Goal: Complete application form

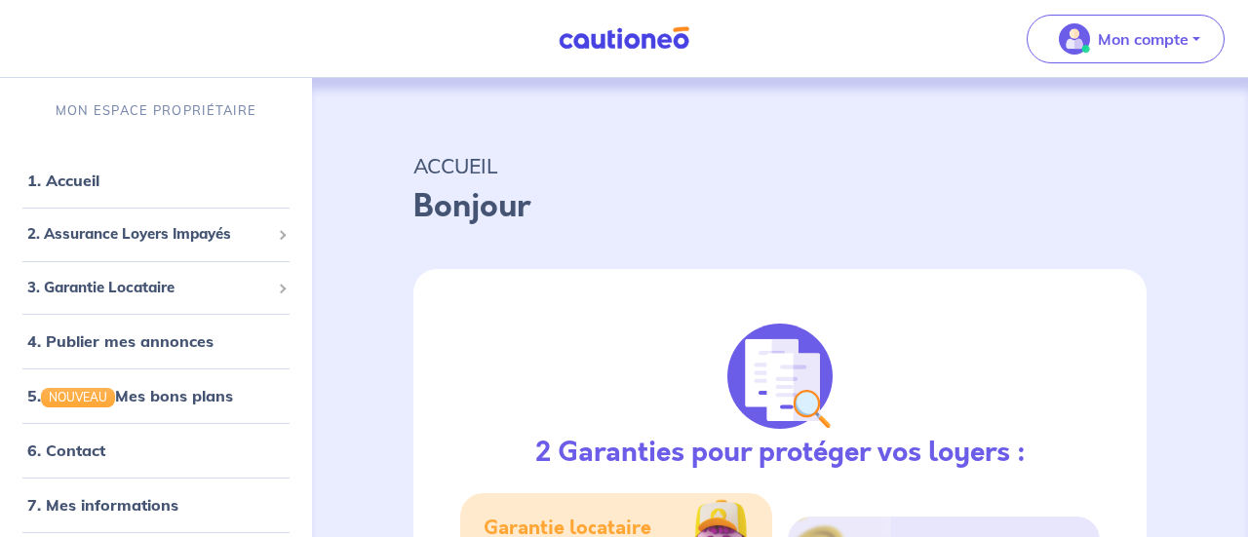
select select "FR"
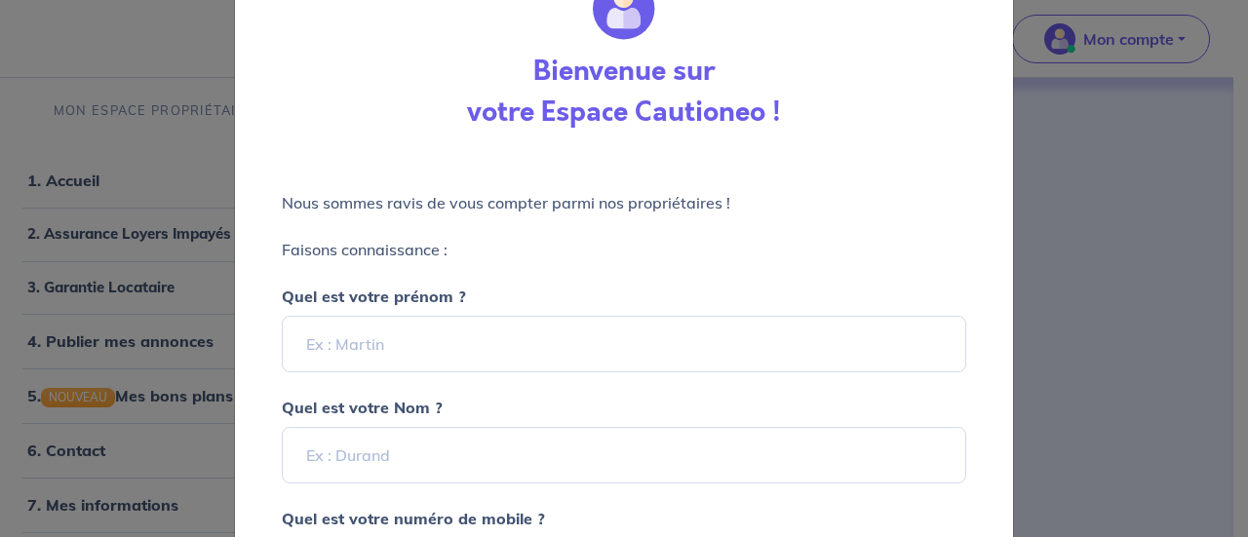
scroll to position [144, 0]
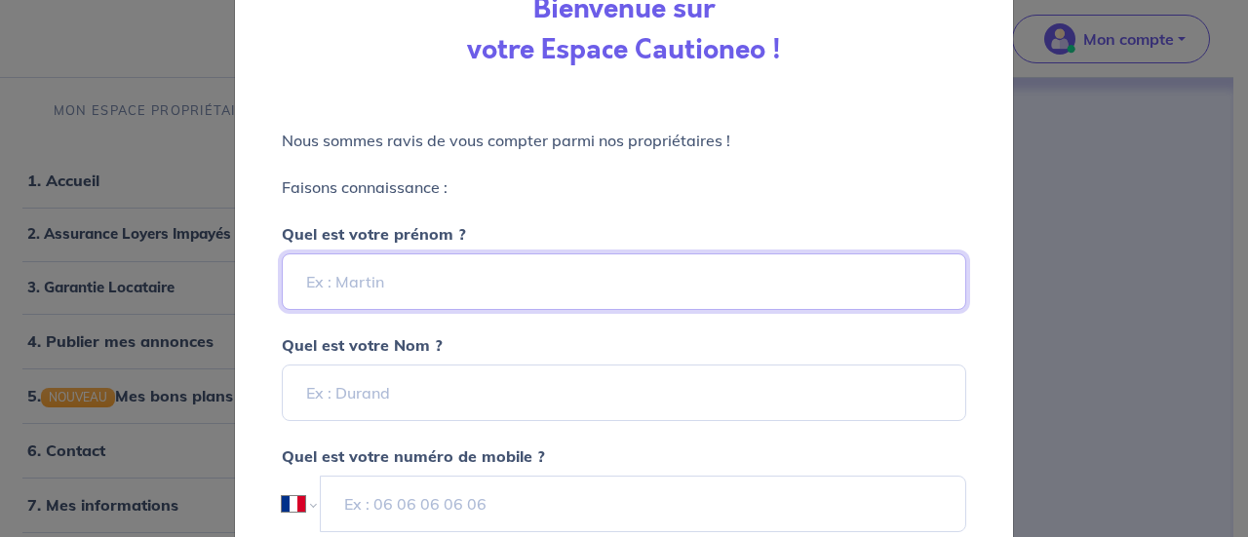
click at [519, 279] on input "Quel est votre prénom ?" at bounding box center [624, 282] width 685 height 57
type input "Remus"
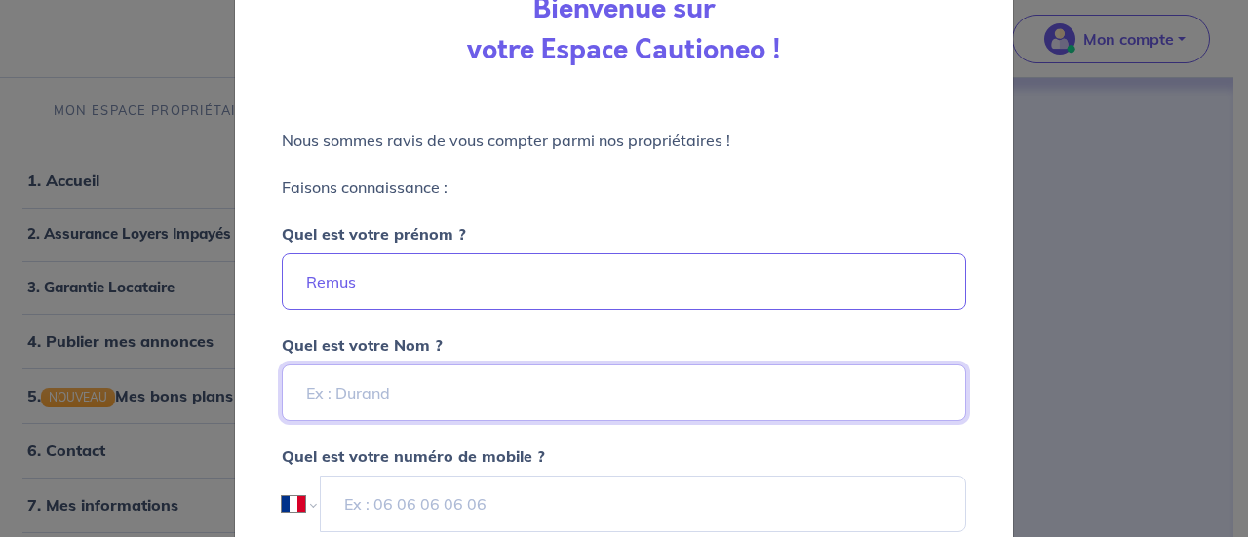
click at [339, 396] on input "Quel est votre Nom ?" at bounding box center [624, 393] width 685 height 57
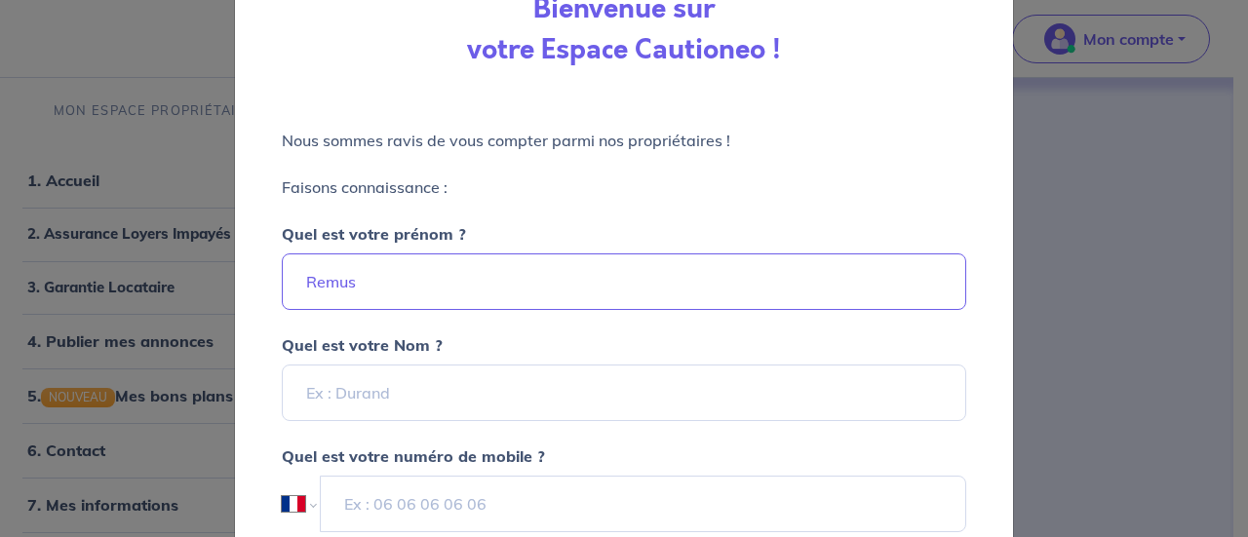
click at [716, 310] on div "Quel est votre Nom ?" at bounding box center [624, 365] width 685 height 111
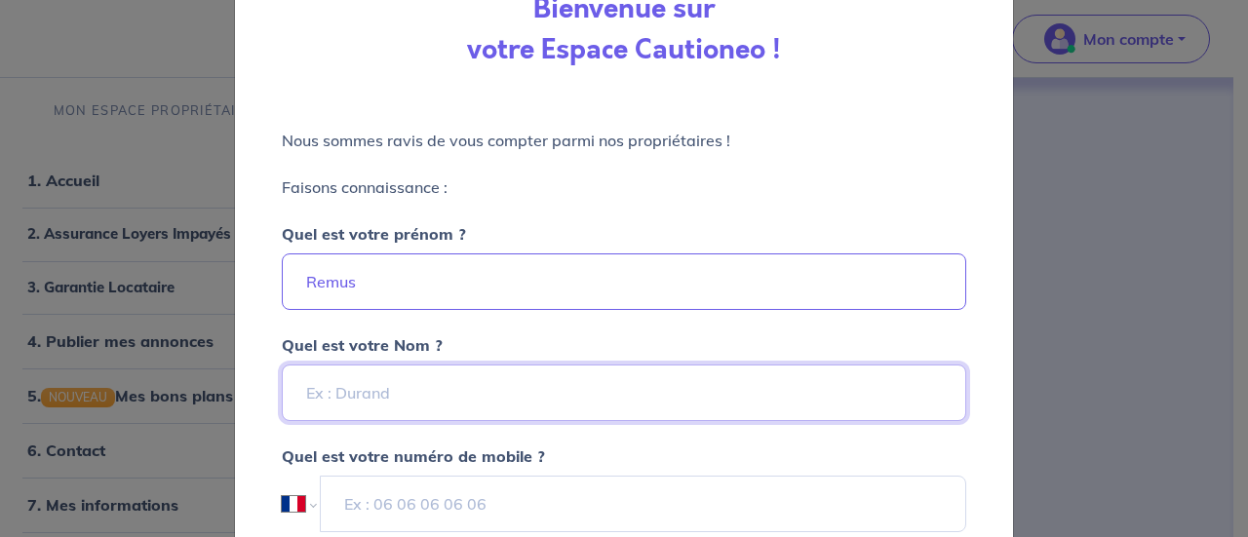
click at [505, 375] on input "Quel est votre Nom ?" at bounding box center [624, 393] width 685 height 57
type input "Diaconescu"
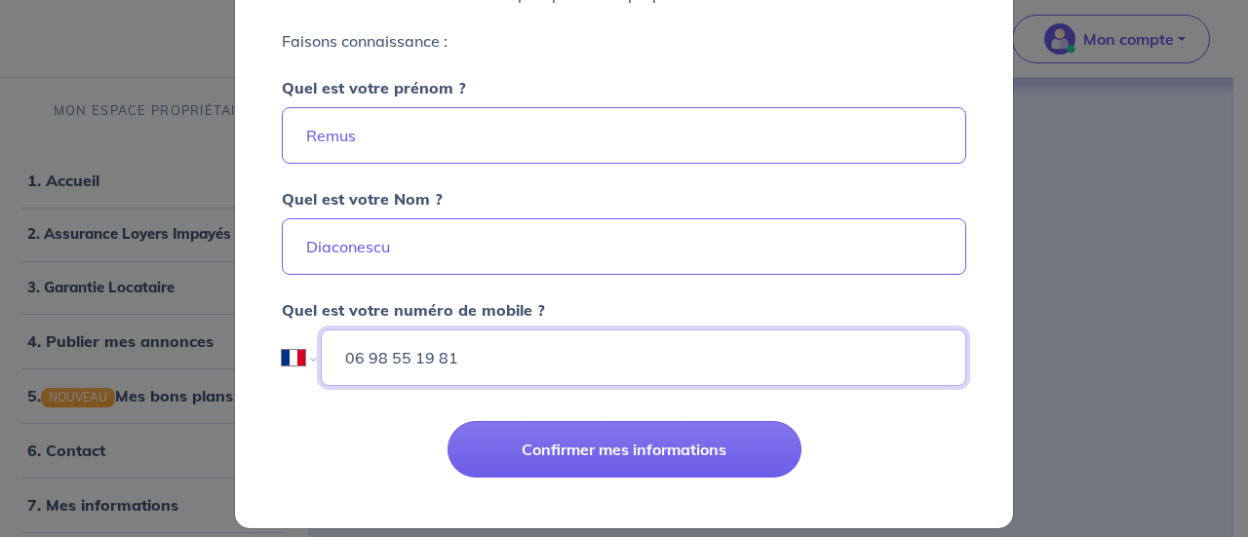
scroll to position [308, 0]
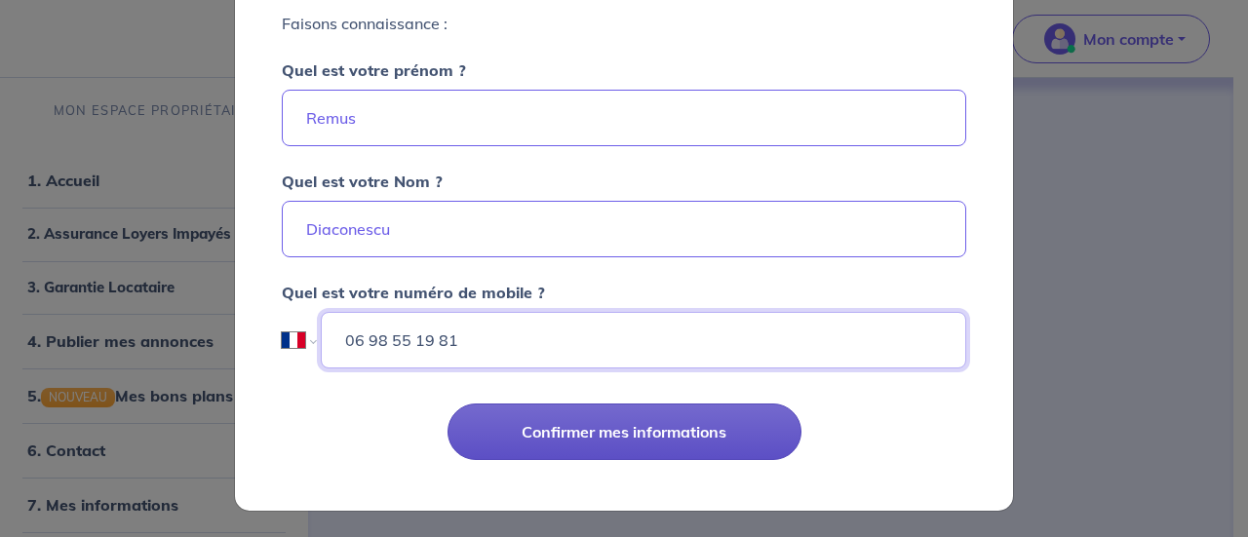
type input "06 98 55 19 81"
click at [547, 430] on button "Confirmer mes informations" at bounding box center [625, 432] width 354 height 57
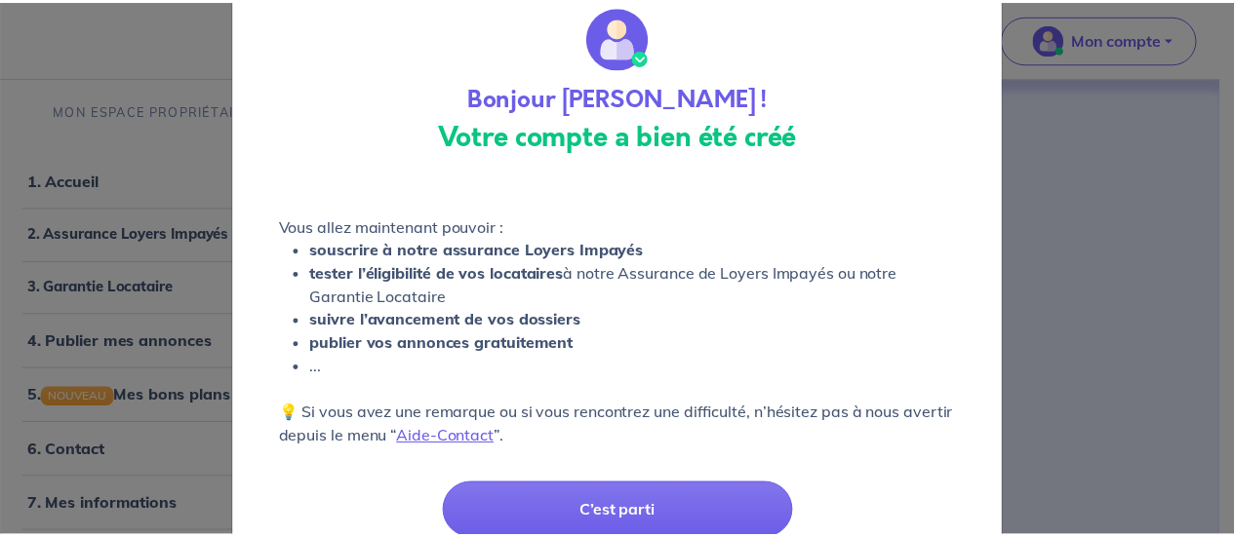
scroll to position [135, 0]
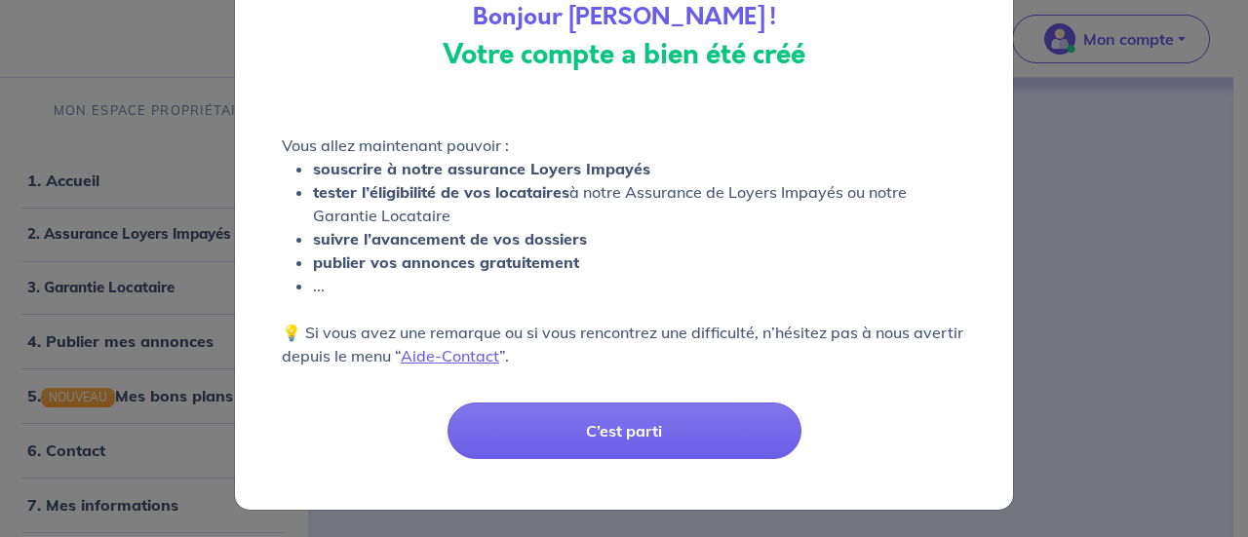
click at [547, 430] on button "C’est parti" at bounding box center [625, 431] width 354 height 57
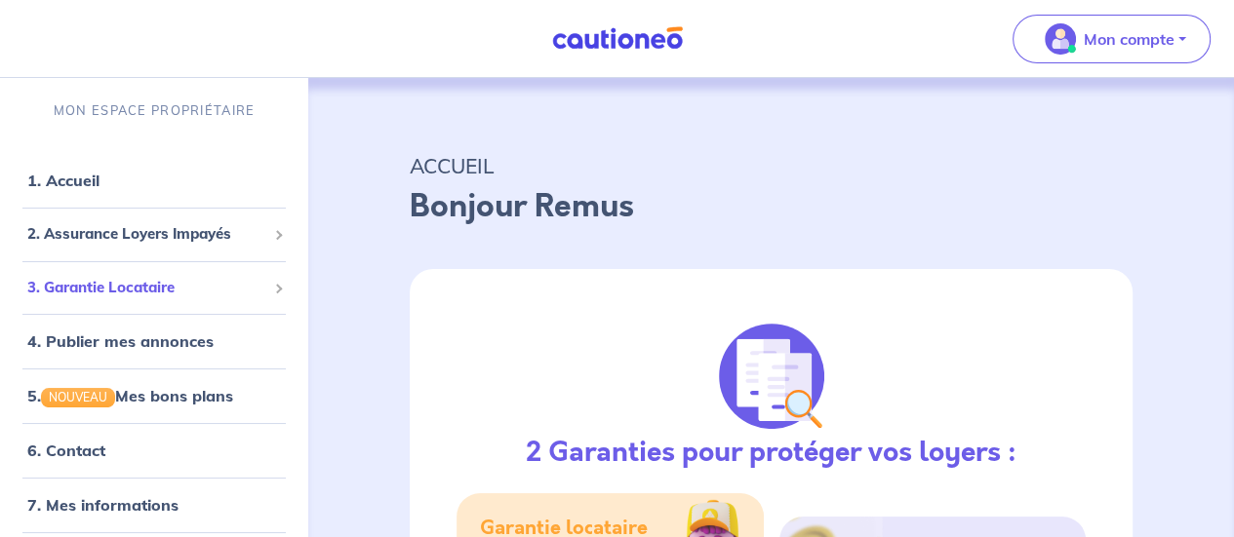
click at [255, 284] on div "3. Garantie Locataire" at bounding box center [154, 288] width 293 height 38
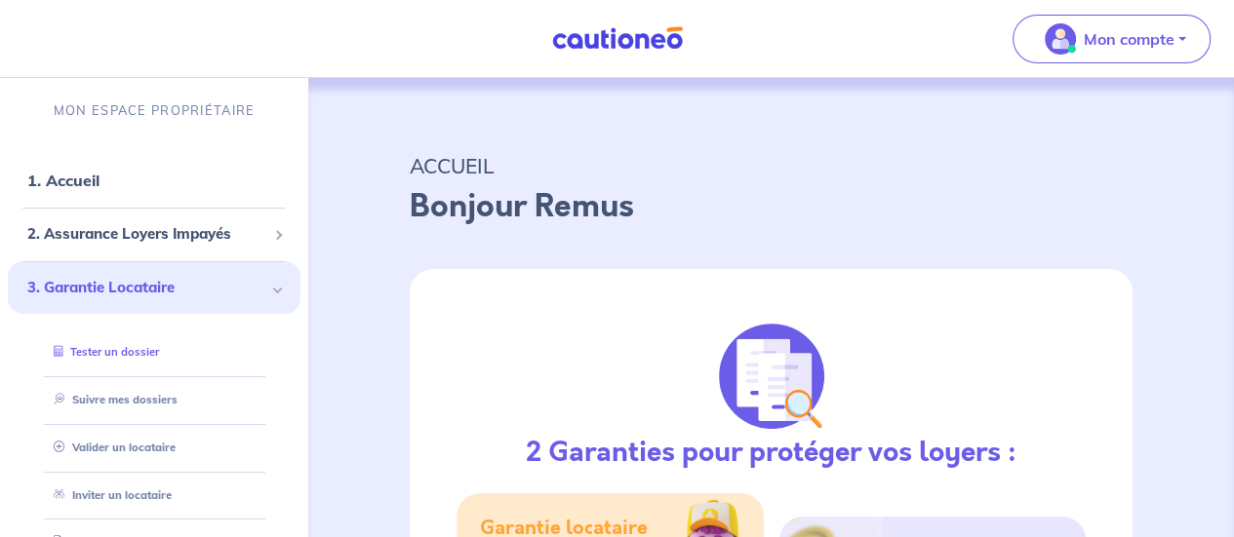
click at [121, 352] on link "Tester un dossier" at bounding box center [102, 352] width 113 height 14
click at [256, 292] on div "3. Garantie Locataire" at bounding box center [154, 288] width 293 height 54
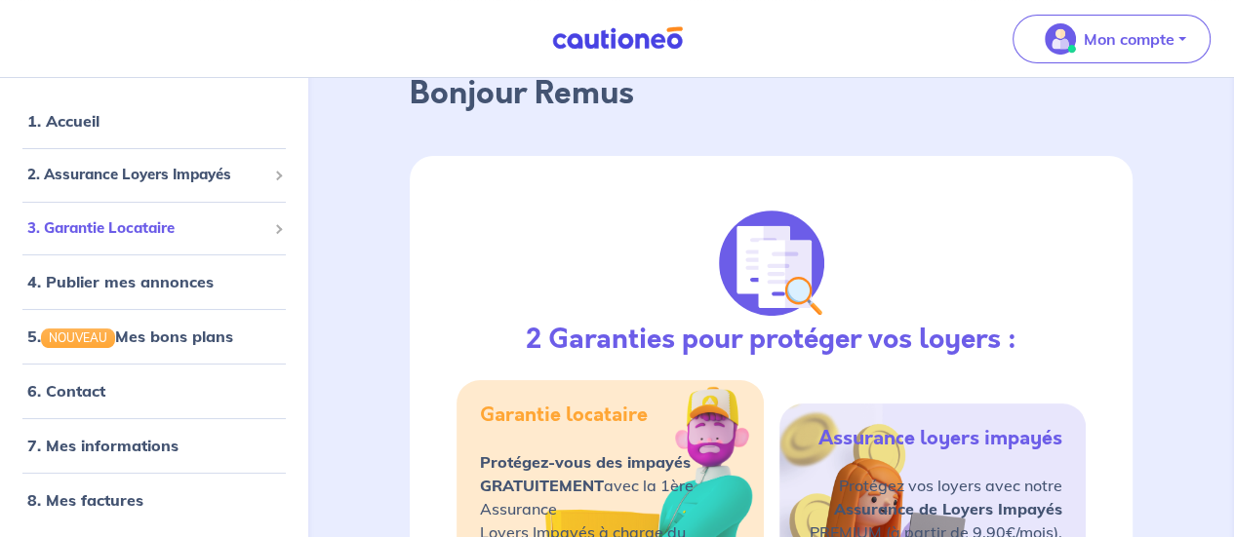
scroll to position [246, 0]
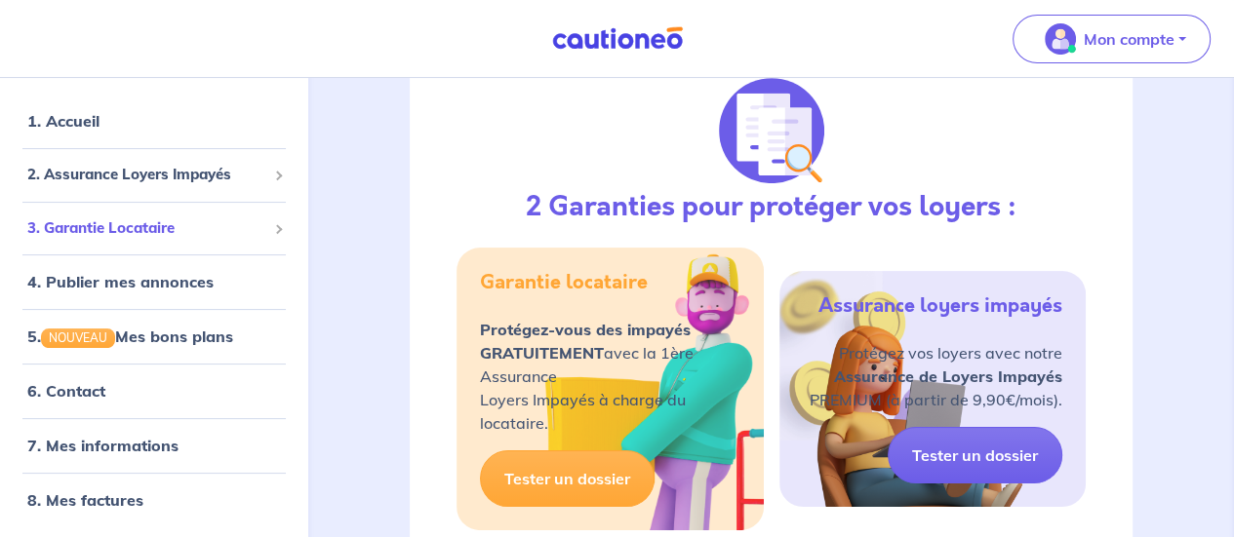
click at [273, 229] on span at bounding box center [278, 229] width 10 height 10
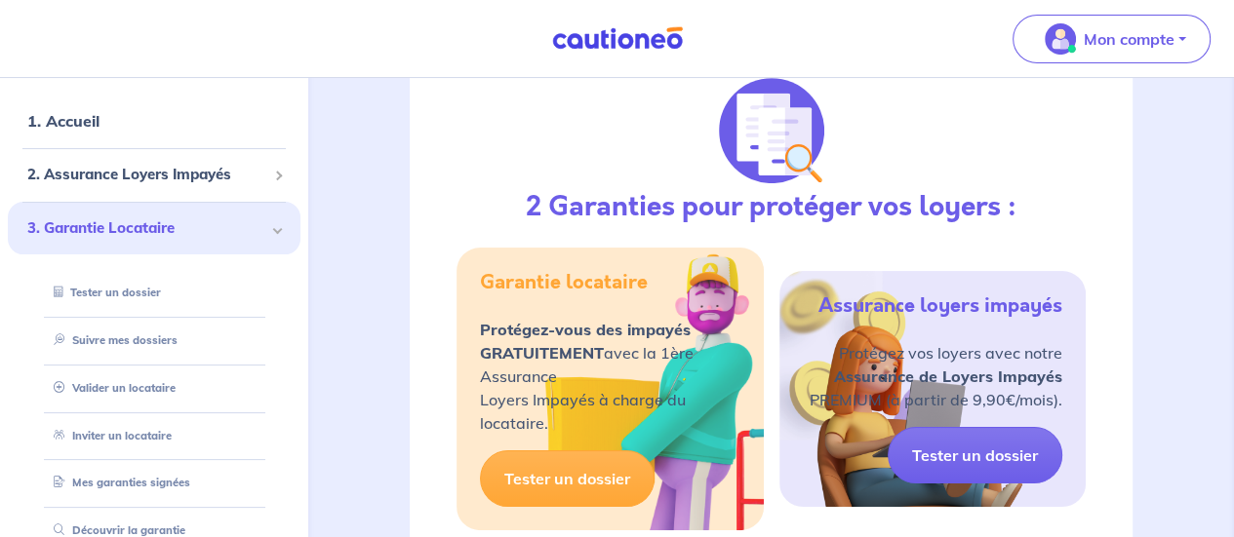
scroll to position [120, 0]
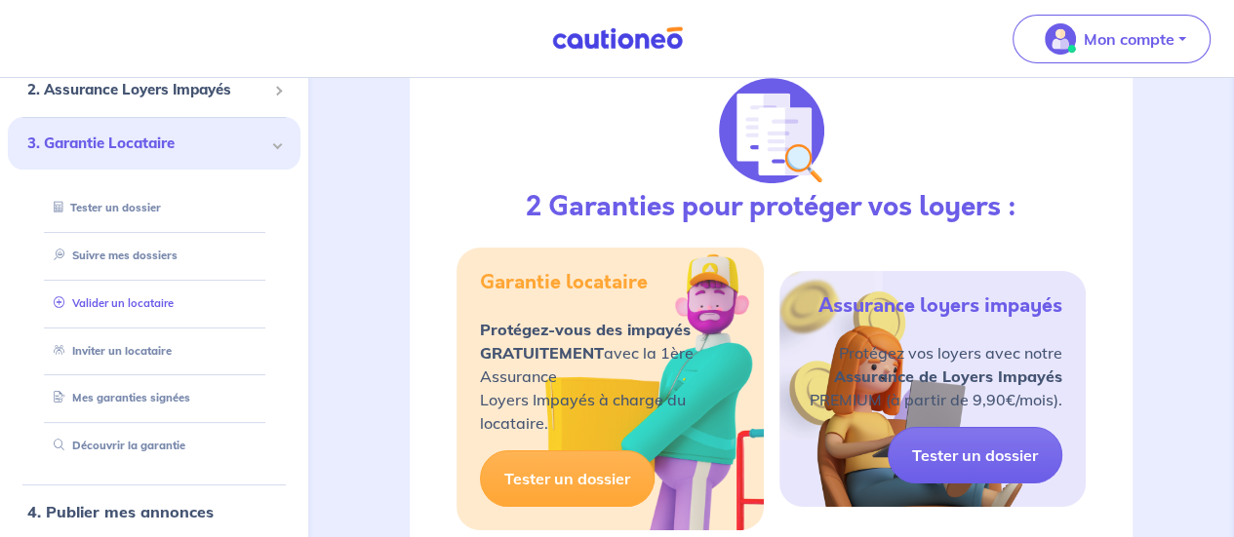
click at [138, 305] on link "Valider un locataire" at bounding box center [110, 303] width 128 height 14
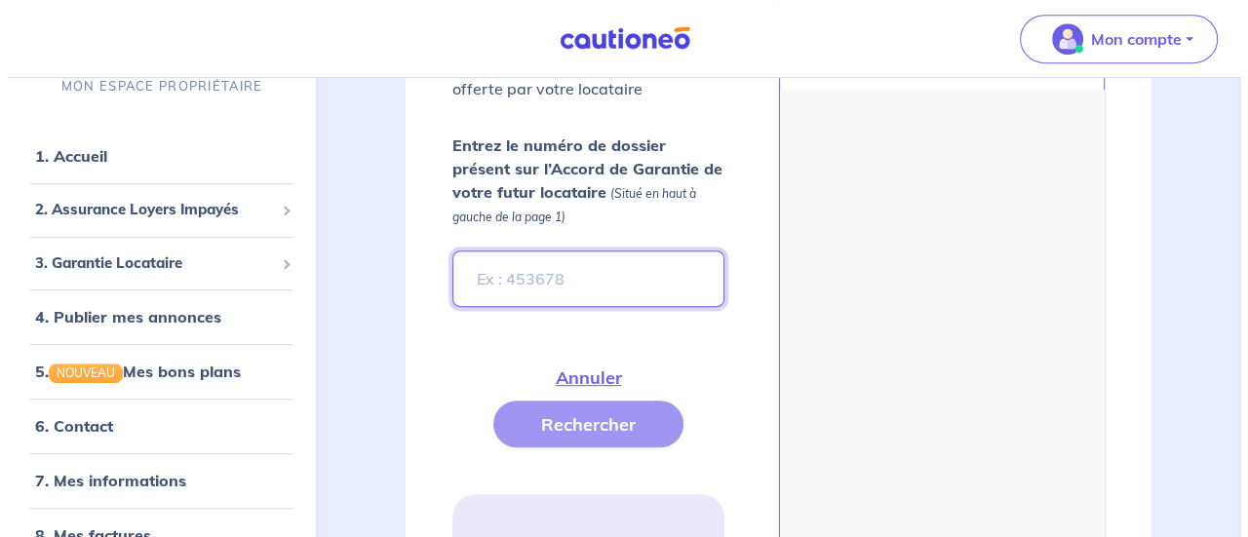
scroll to position [783, 0]
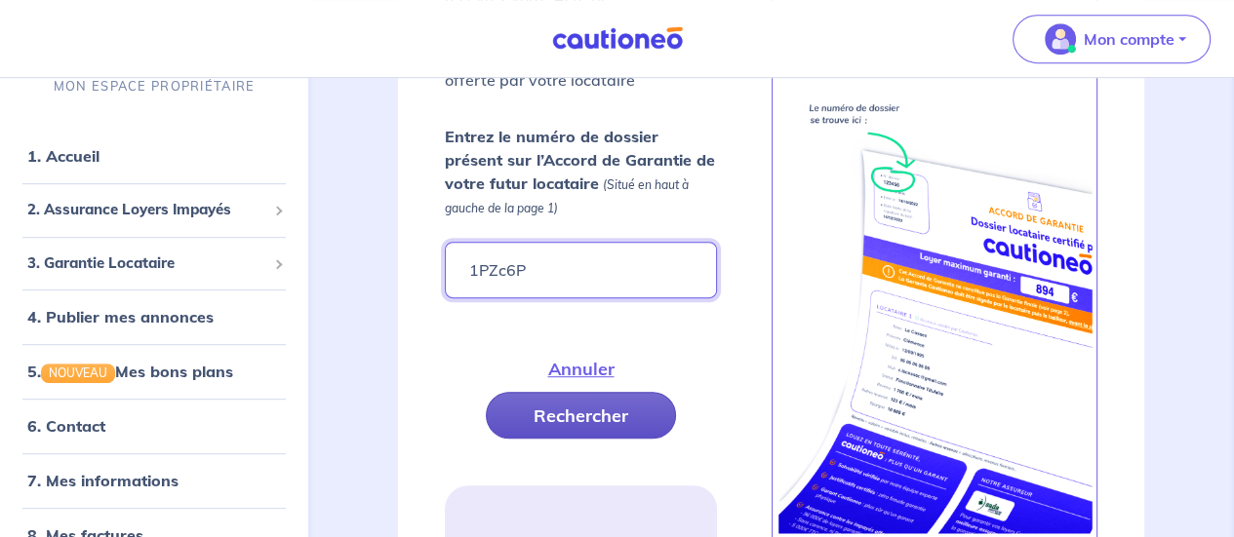
type input "1PZc6P"
click at [597, 422] on button "Rechercher" at bounding box center [581, 415] width 190 height 47
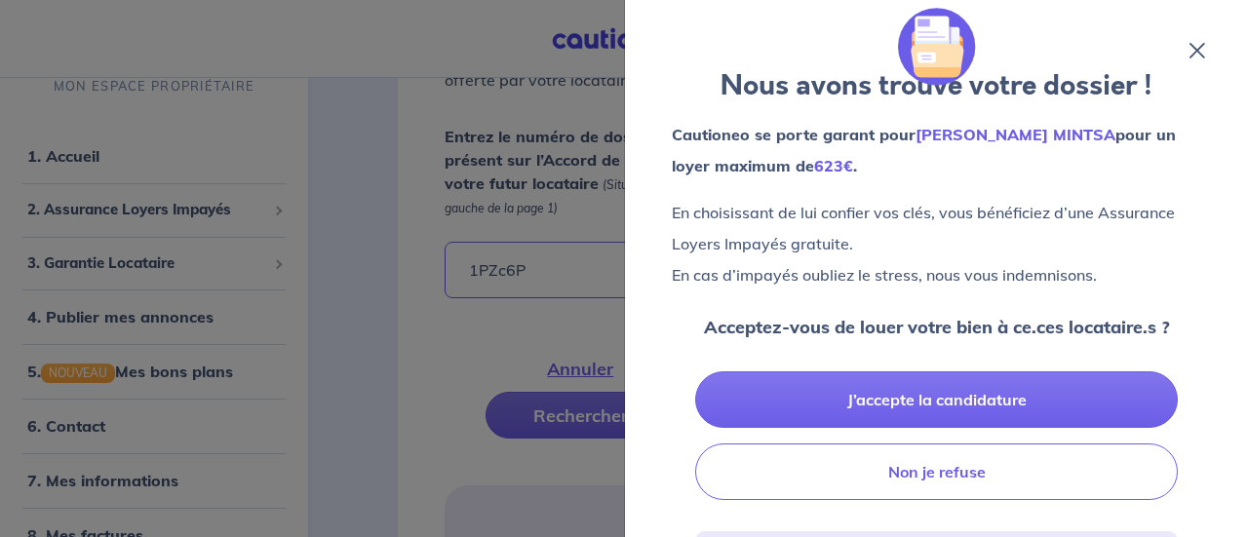
click at [1194, 45] on icon at bounding box center [1198, 51] width 16 height 16
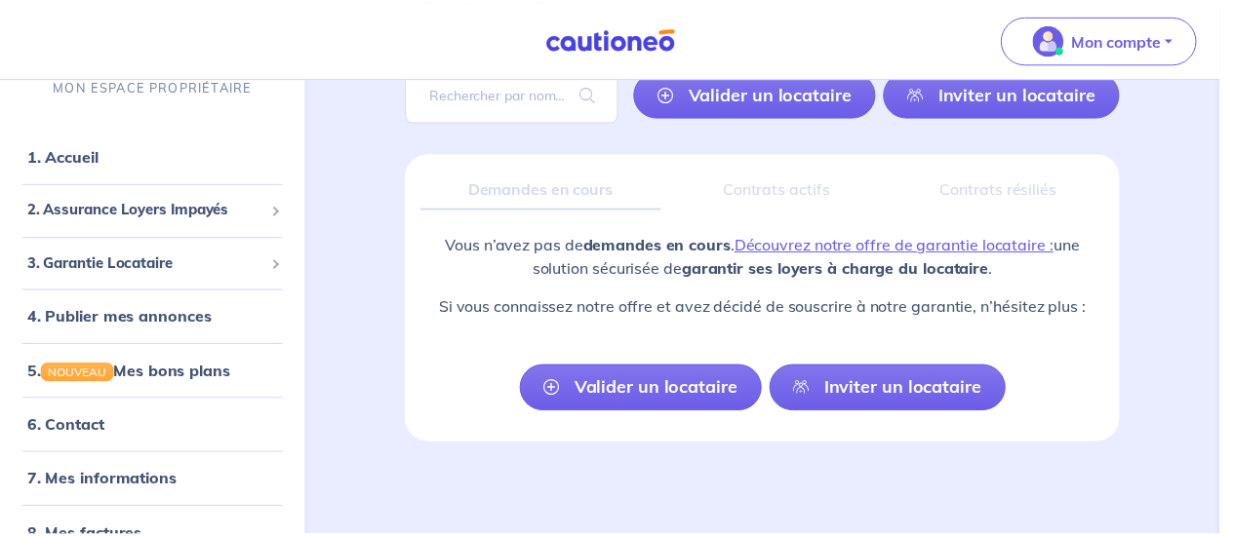
scroll to position [161, 0]
